Goal: Transaction & Acquisition: Purchase product/service

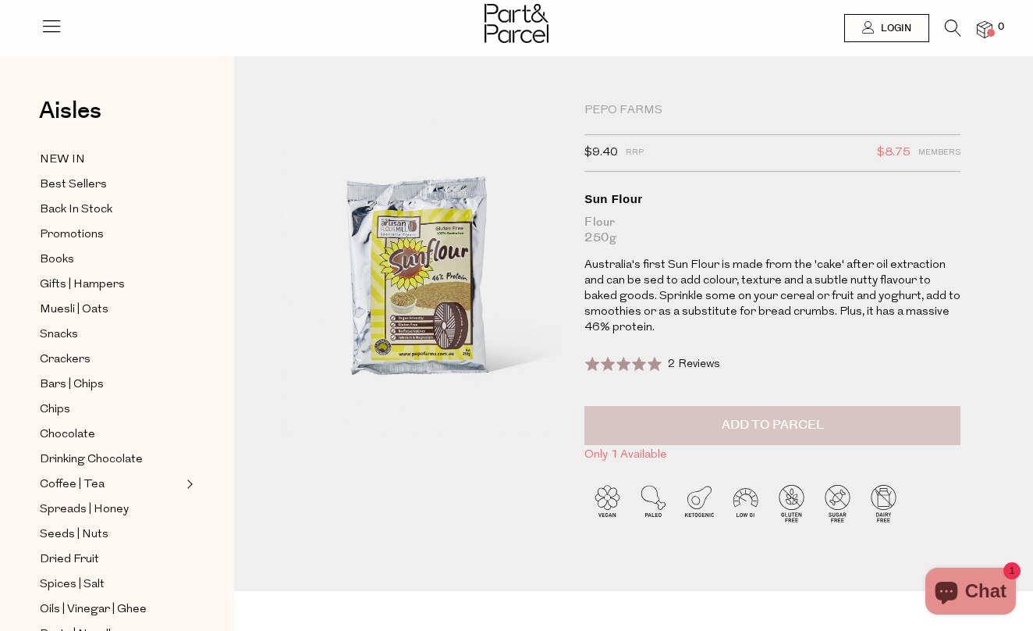
click at [773, 430] on span "Add to Parcel" at bounding box center [773, 425] width 102 height 18
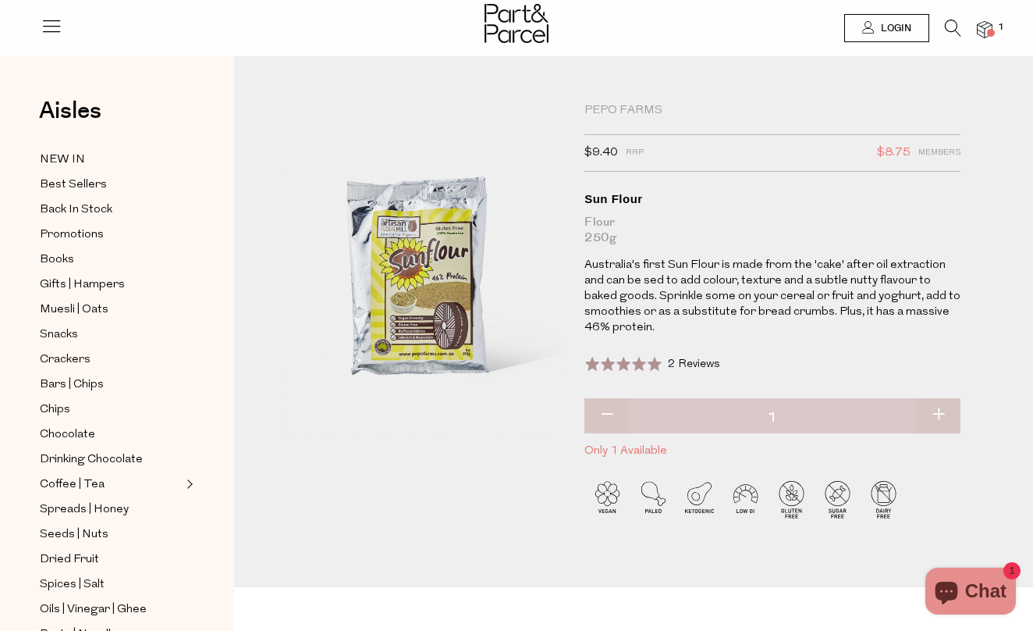
click at [959, 27] on icon at bounding box center [953, 28] width 16 height 17
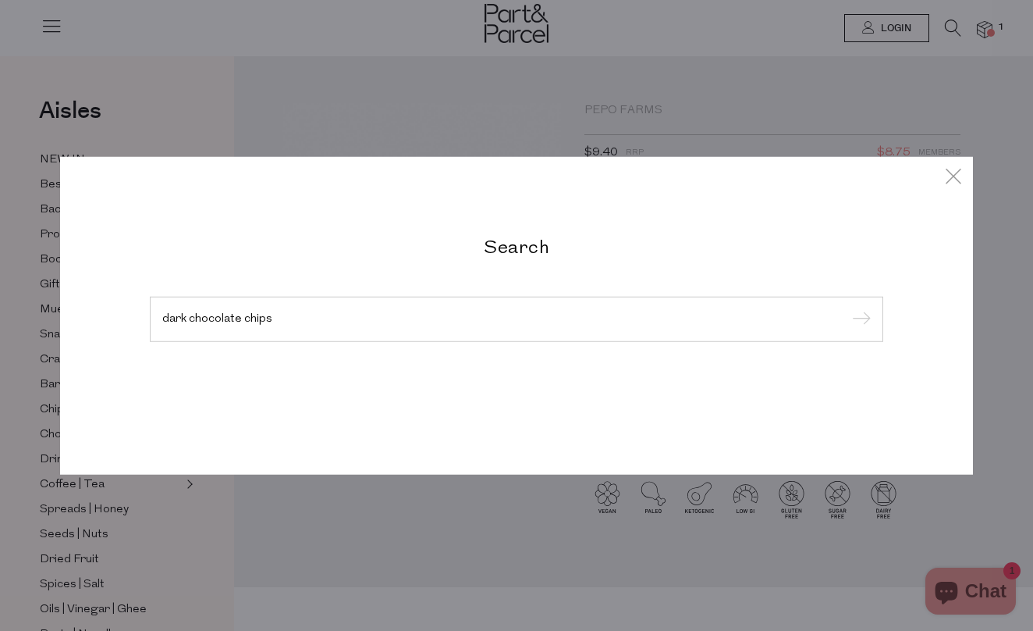
type input "dark chocolate chips"
click at [859, 320] on input "submit" at bounding box center [858, 319] width 23 height 23
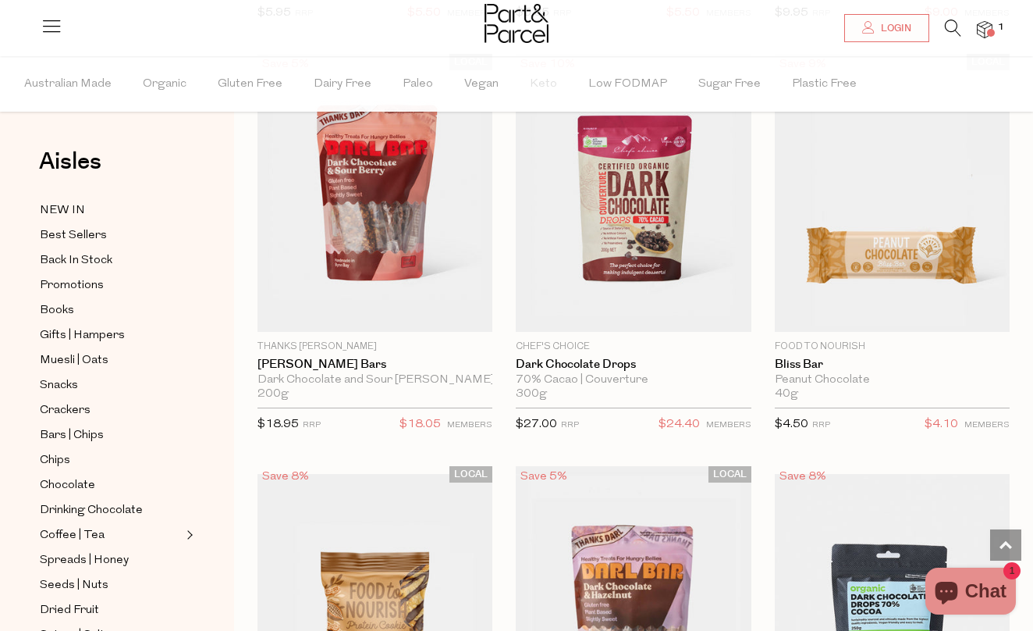
scroll to position [1785, 0]
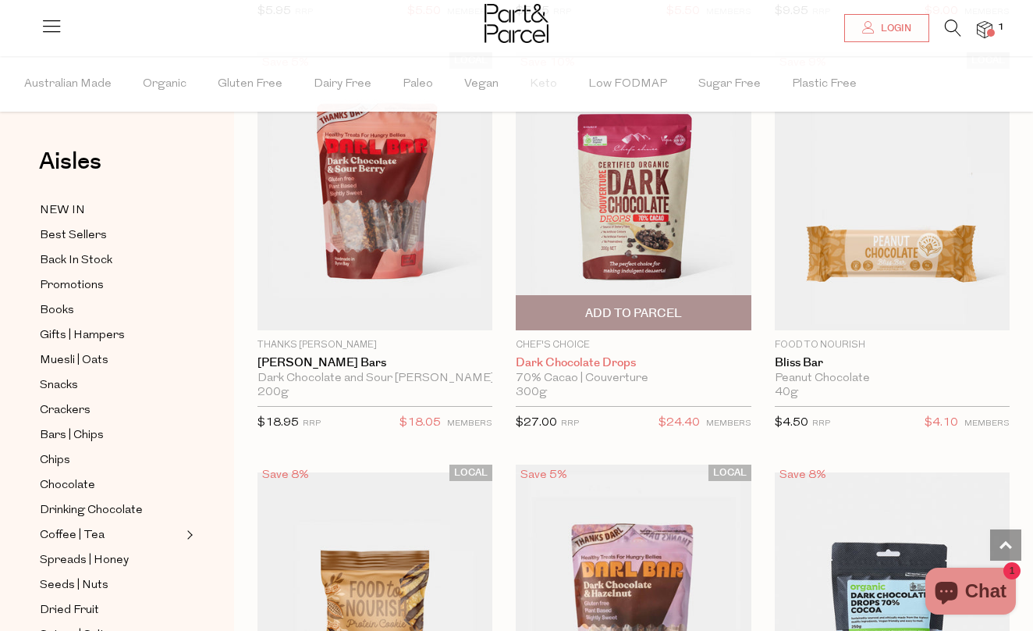
click at [609, 357] on link "Dark Chocolate Drops" at bounding box center [633, 363] width 235 height 14
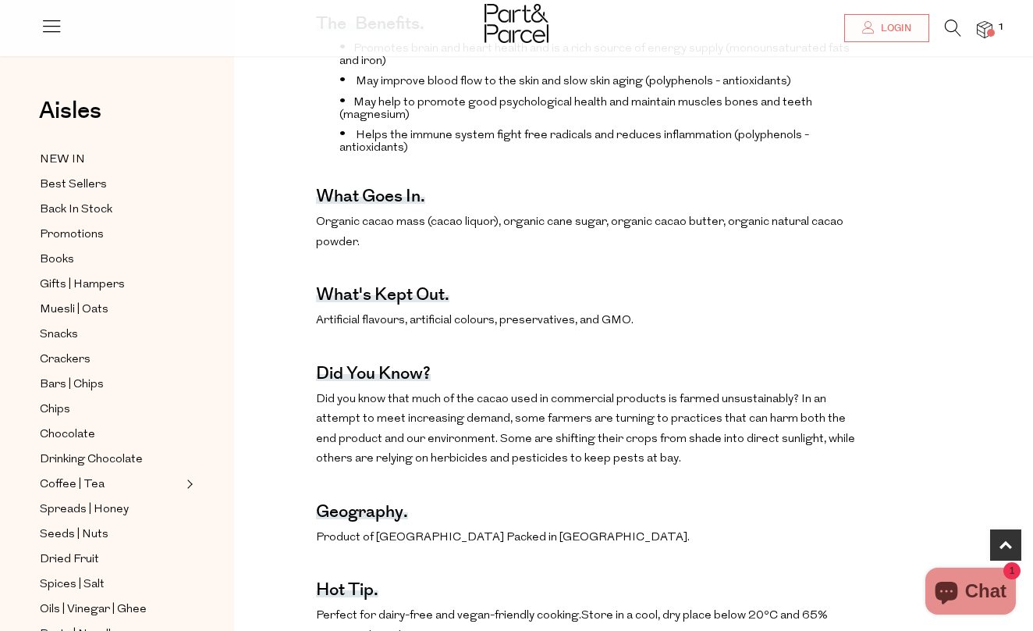
scroll to position [675, 0]
